Goal: Find specific page/section: Locate a particular part of the current website

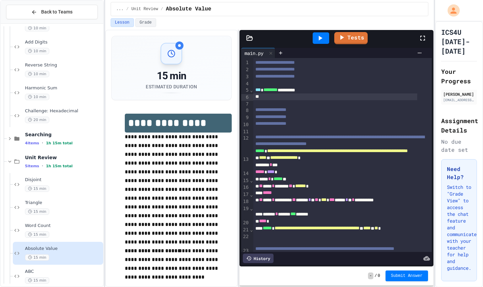
scroll to position [35, 0]
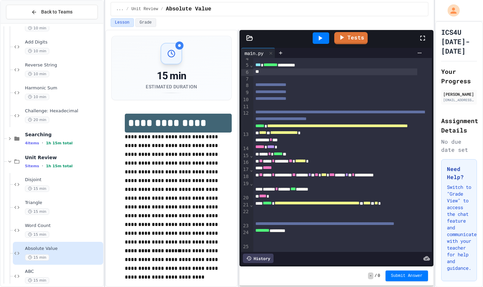
click at [83, 207] on div "Triangle 15 min" at bounding box center [63, 207] width 77 height 15
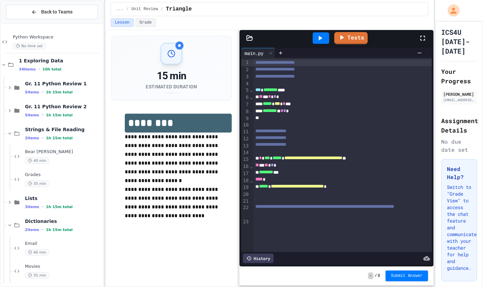
click at [13, 224] on icon at bounding box center [17, 225] width 8 height 6
click at [9, 250] on icon at bounding box center [10, 248] width 6 height 6
click at [10, 136] on icon at bounding box center [10, 133] width 6 height 6
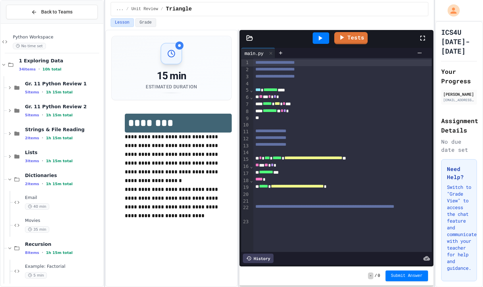
click at [10, 249] on icon at bounding box center [10, 248] width 6 height 6
click at [10, 177] on icon at bounding box center [10, 179] width 6 height 6
click at [9, 177] on icon at bounding box center [10, 179] width 6 height 6
